Goal: Find contact information: Find contact information

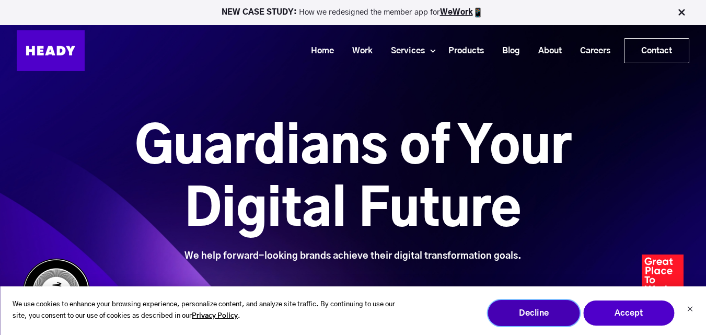
click at [530, 309] on button "Decline" at bounding box center [534, 313] width 92 height 26
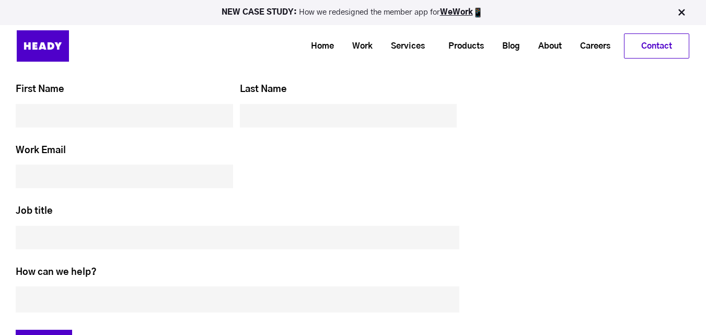
scroll to position [4409, 0]
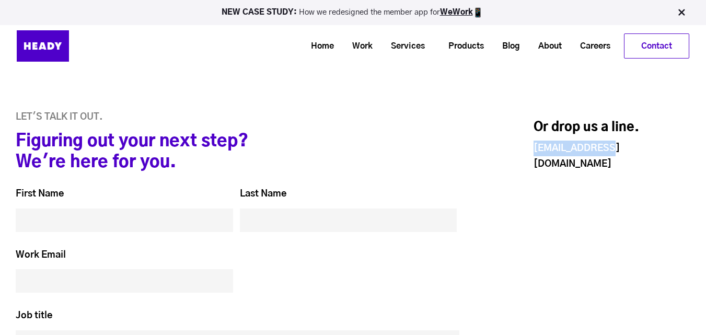
drag, startPoint x: 605, startPoint y: 146, endPoint x: 530, endPoint y: 152, distance: 74.4
click at [530, 152] on div "Or drop us a line. hello@heady.io" at bounding box center [589, 286] width 202 height 348
copy link "[EMAIL_ADDRESS][DOMAIN_NAME]"
